Goal: Task Accomplishment & Management: Use online tool/utility

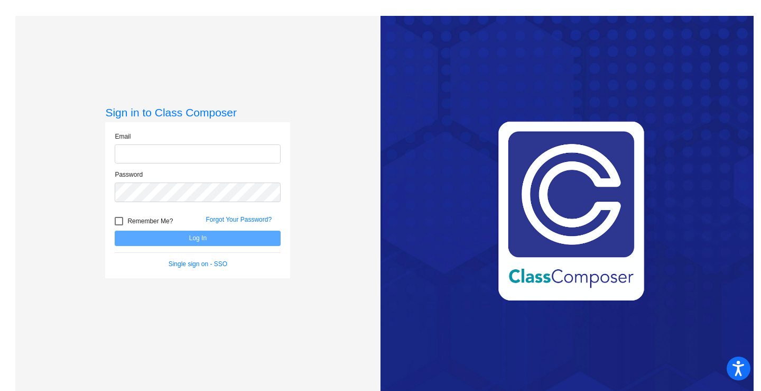
type input "[EMAIL_ADDRESS][DOMAIN_NAME]"
drag, startPoint x: 199, startPoint y: 228, endPoint x: 199, endPoint y: 234, distance: 5.8
click at [199, 234] on form "Email [EMAIL_ADDRESS][DOMAIN_NAME] Password Remember Me? Forgot Your Password? …" at bounding box center [198, 200] width 166 height 137
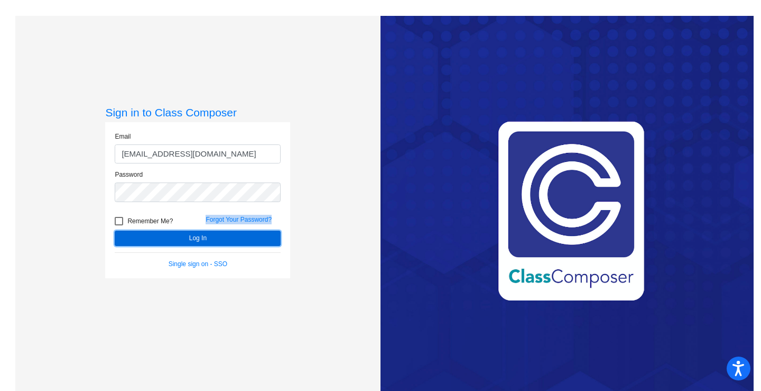
click at [199, 234] on button "Log In" at bounding box center [198, 237] width 166 height 15
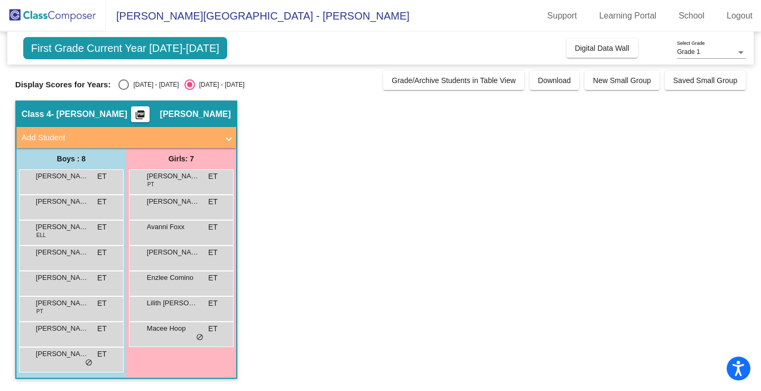
click at [127, 90] on div "First Grade Current Year [DATE]-[DATE] Add, Move, or Retain Students Off On Inc…" at bounding box center [380, 210] width 730 height 357
click at [127, 79] on div "Select an option" at bounding box center [123, 84] width 11 height 11
click at [124, 90] on input "[DATE] - [DATE]" at bounding box center [123, 90] width 1 height 1
radio input "true"
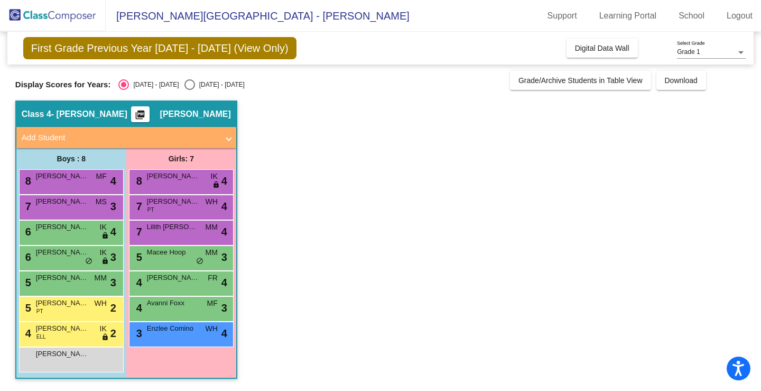
click at [144, 115] on mat-icon "picture_as_pdf" at bounding box center [140, 116] width 13 height 15
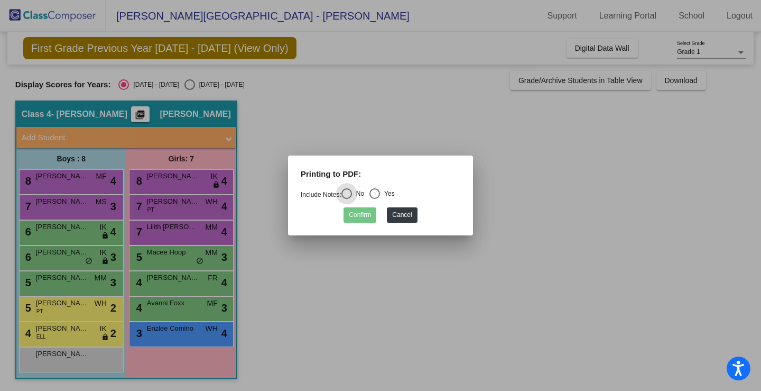
click at [375, 193] on div "Select an option" at bounding box center [375, 193] width 0 height 0
click at [375, 199] on input "Yes" at bounding box center [374, 199] width 1 height 1
radio input "true"
click at [347, 219] on button "Confirm" at bounding box center [360, 214] width 33 height 15
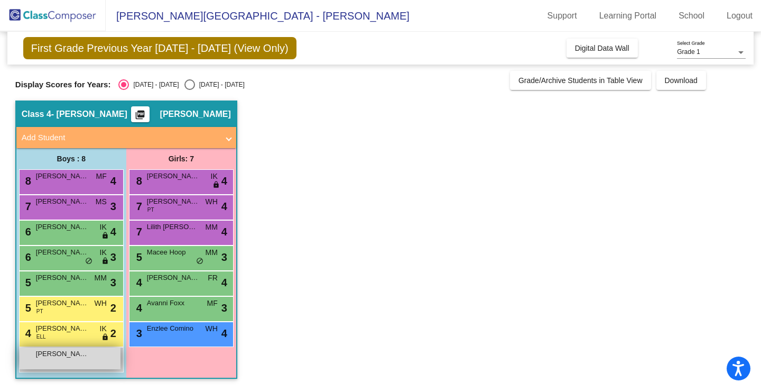
click at [68, 358] on span "[PERSON_NAME]" at bounding box center [62, 353] width 53 height 11
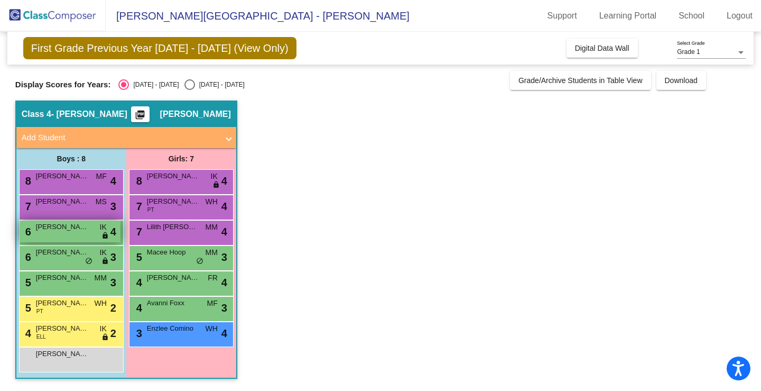
click at [53, 223] on span "[PERSON_NAME]" at bounding box center [62, 226] width 53 height 11
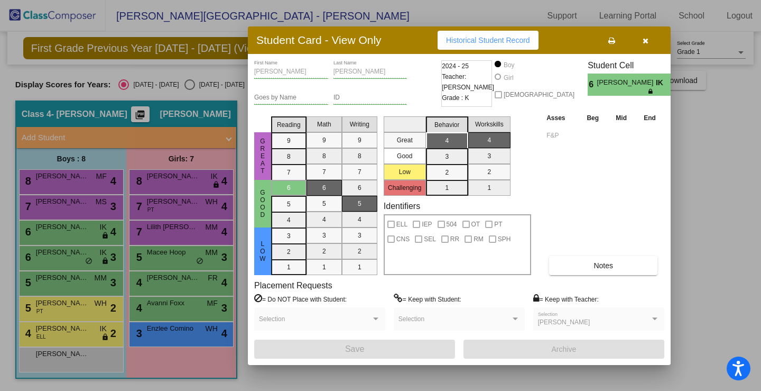
click at [56, 254] on div at bounding box center [380, 195] width 761 height 391
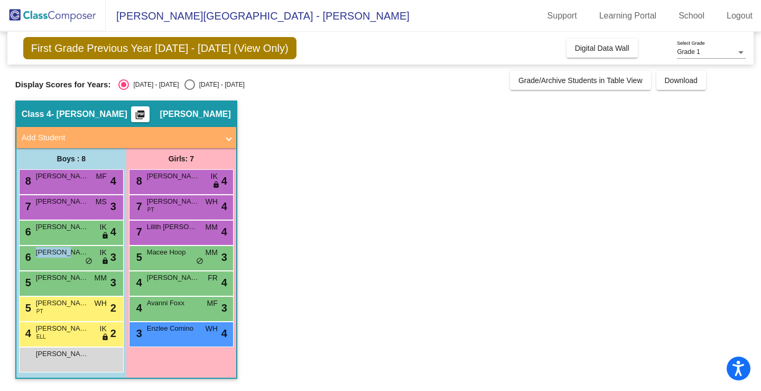
click at [56, 254] on span "[PERSON_NAME]" at bounding box center [62, 252] width 53 height 11
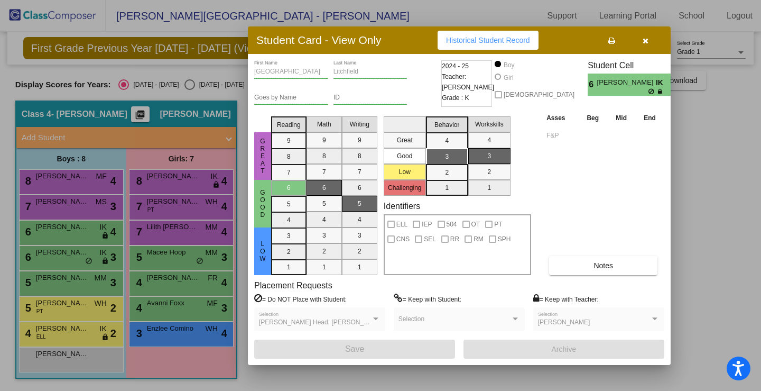
click at [96, 277] on div at bounding box center [380, 195] width 761 height 391
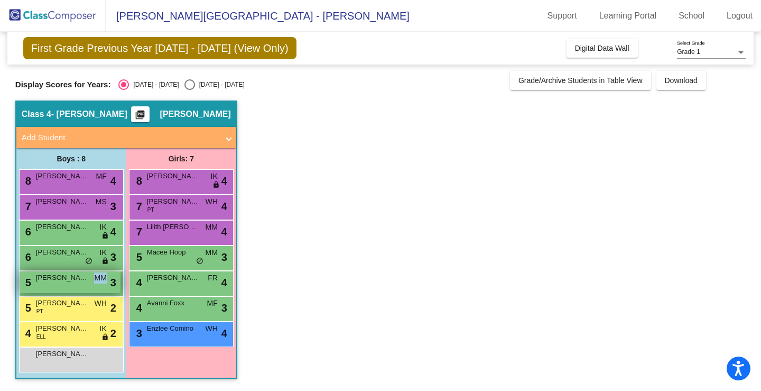
click at [94, 277] on span "MM" at bounding box center [100, 277] width 12 height 11
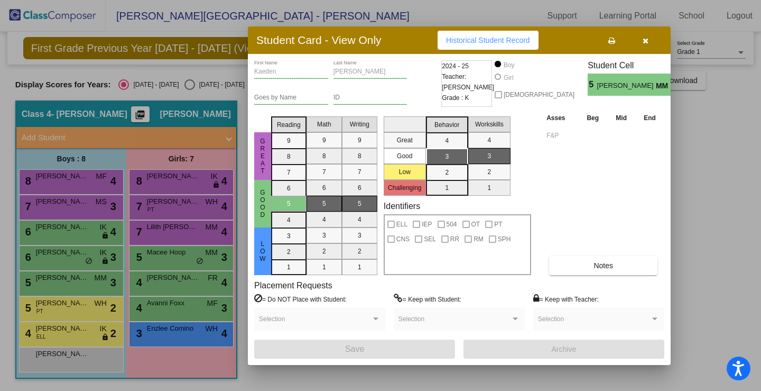
click at [80, 241] on div at bounding box center [380, 195] width 761 height 391
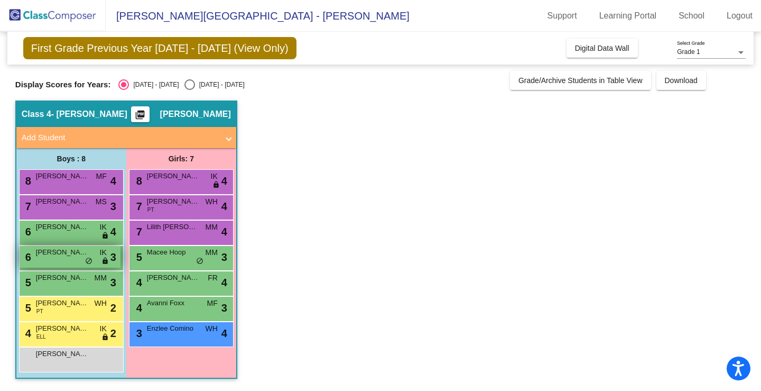
click at [67, 249] on div "6 [PERSON_NAME] IK lock do_not_disturb_alt 3" at bounding box center [70, 257] width 101 height 22
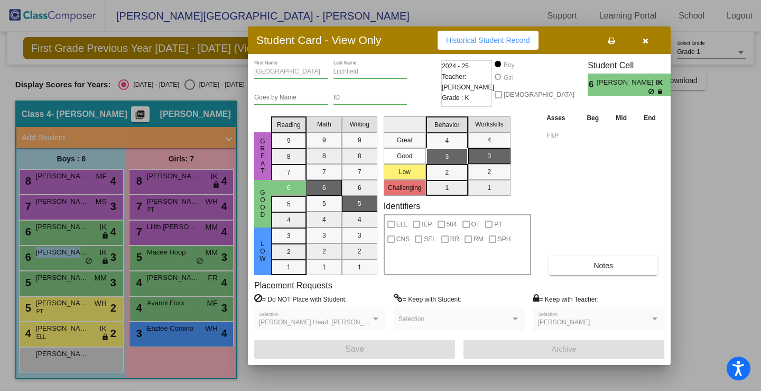
click at [648, 40] on button "button" at bounding box center [645, 40] width 34 height 19
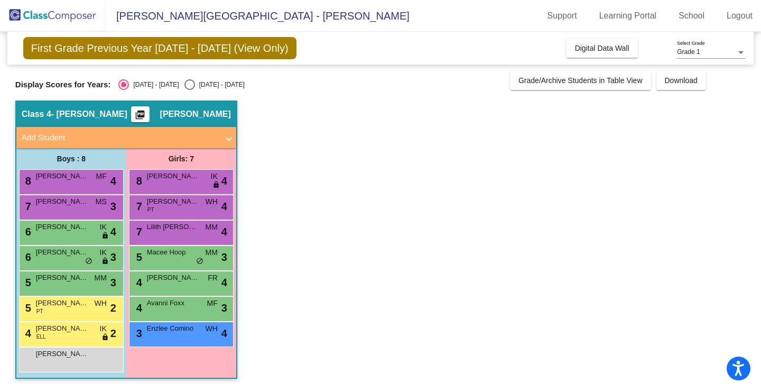
click at [408, 274] on app-classroom "Class 4 - [PERSON_NAME] picture_as_pdf [PERSON_NAME] Add Student First Name Las…" at bounding box center [380, 244] width 730 height 289
click at [224, 301] on span "3" at bounding box center [224, 308] width 6 height 16
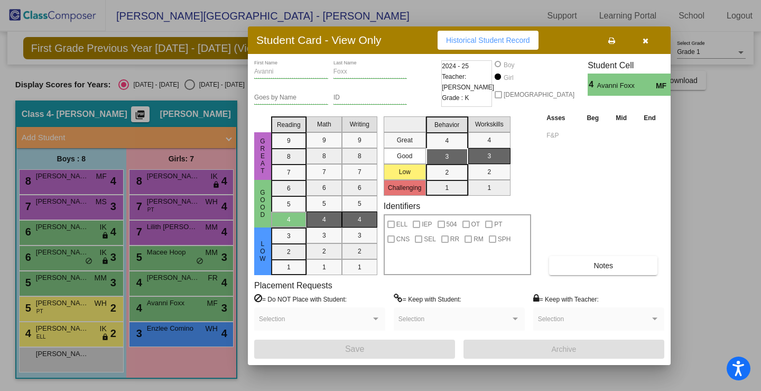
click at [181, 321] on div at bounding box center [380, 195] width 761 height 391
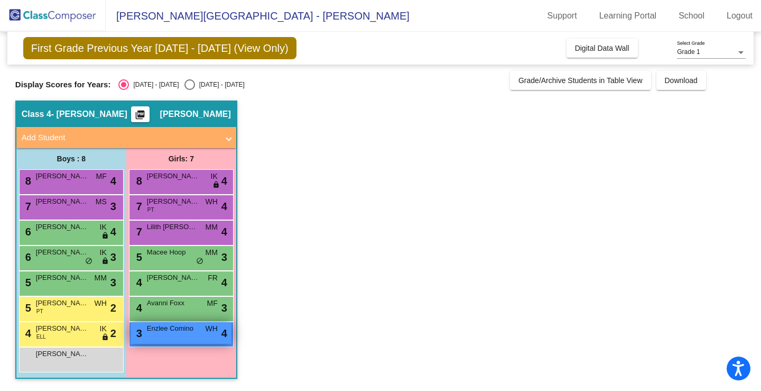
click at [183, 329] on span "Enzlee Comino" at bounding box center [173, 328] width 53 height 11
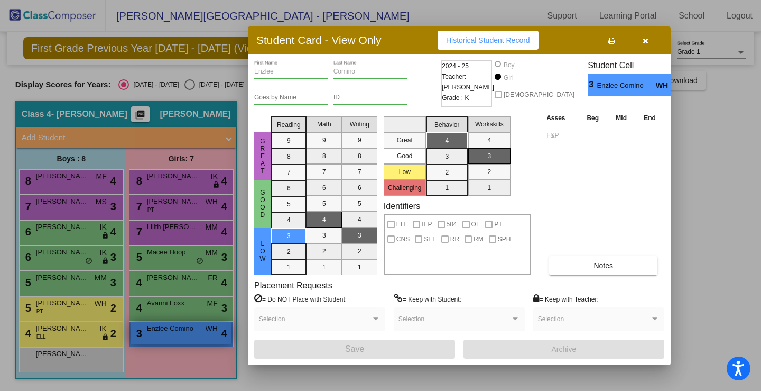
click at [183, 329] on div at bounding box center [380, 195] width 761 height 391
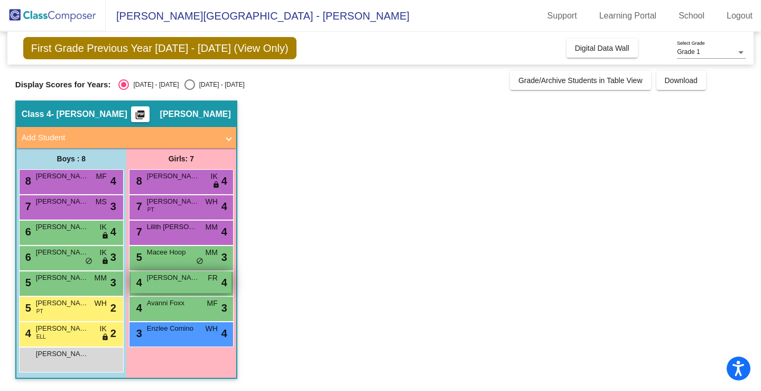
click at [189, 283] on div "4 [PERSON_NAME] FR lock do_not_disturb_alt 4" at bounding box center [181, 282] width 101 height 22
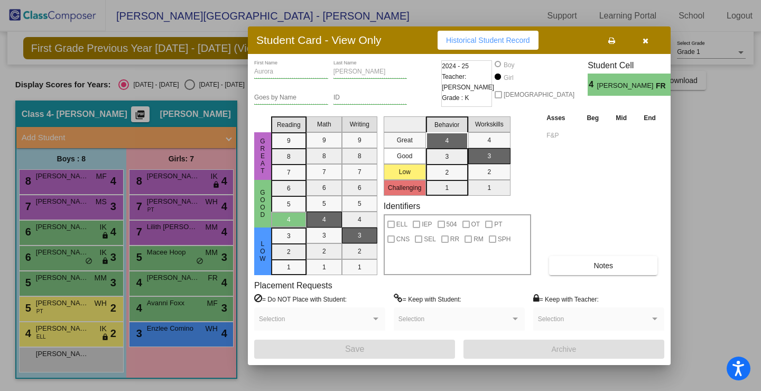
click at [189, 285] on div at bounding box center [380, 195] width 761 height 391
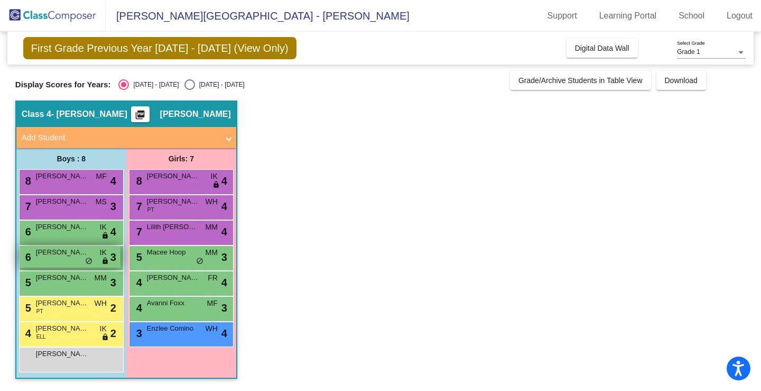
click at [104, 250] on span "IK" at bounding box center [103, 252] width 7 height 11
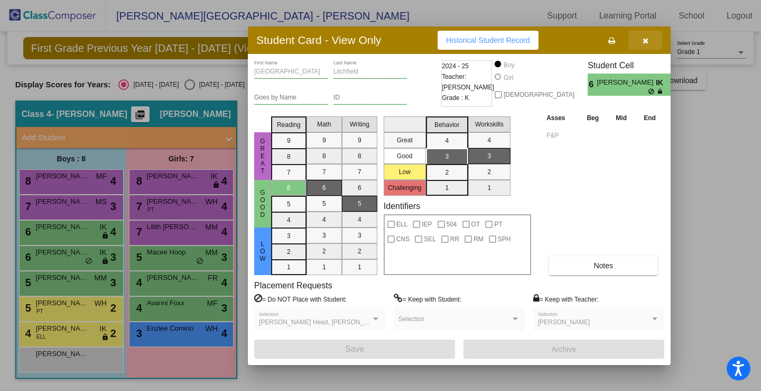
click at [646, 42] on icon "button" at bounding box center [646, 40] width 6 height 7
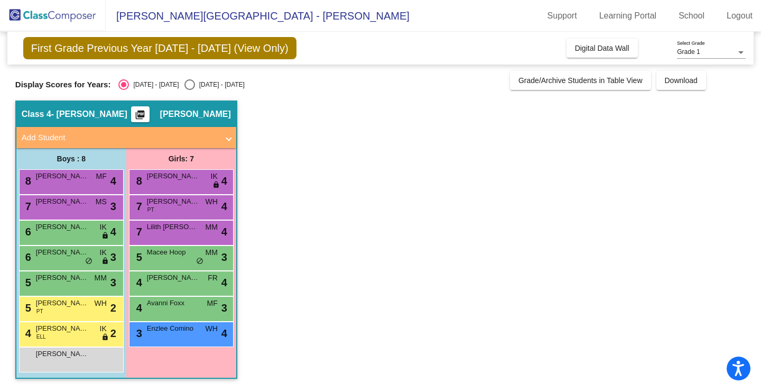
click at [363, 184] on app-classroom "Class 4 - [PERSON_NAME] picture_as_pdf [PERSON_NAME] Add Student First Name Las…" at bounding box center [380, 244] width 730 height 289
